Goal: Check status

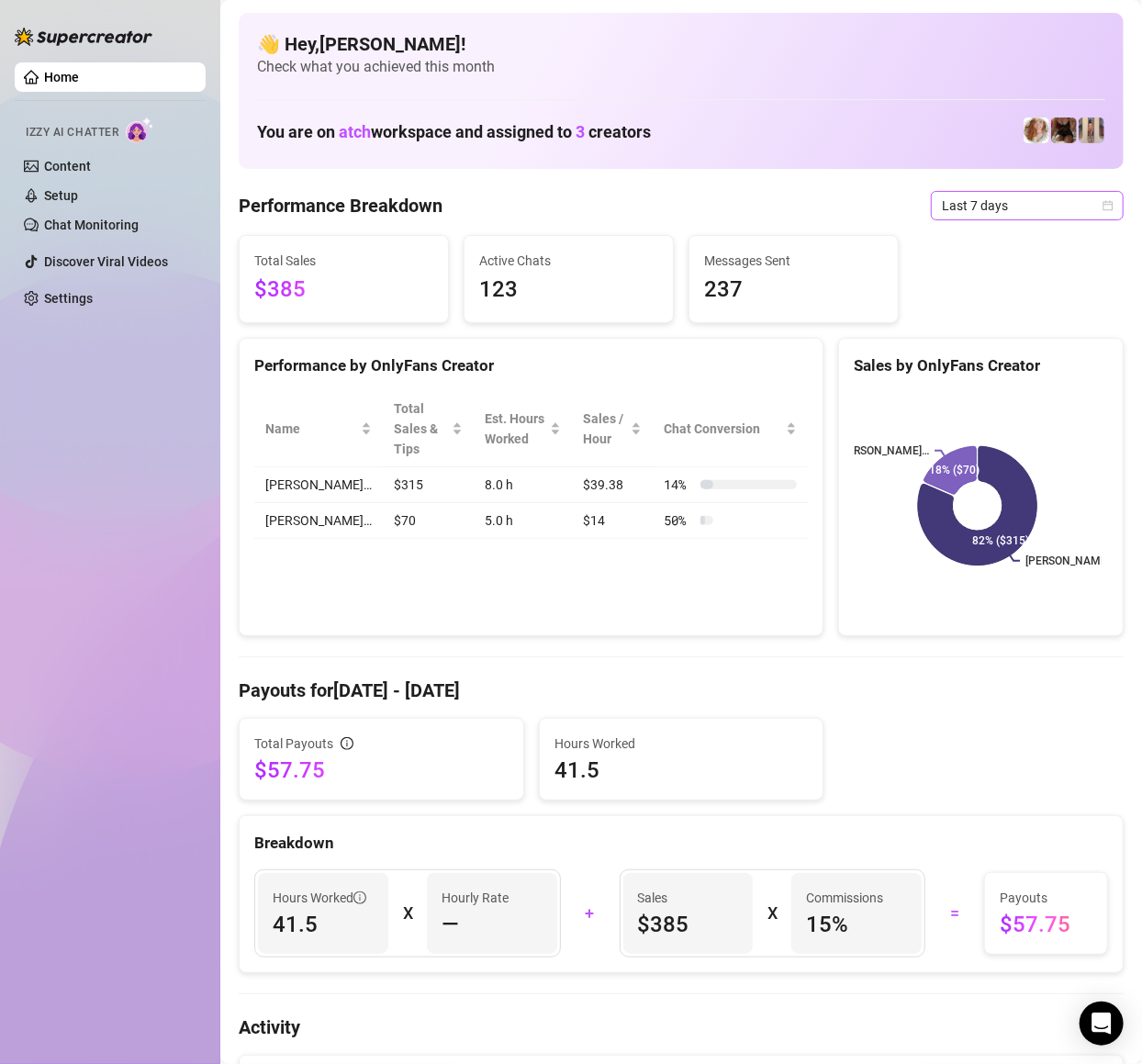
click at [1043, 202] on span "Last 7 days" at bounding box center [1028, 206] width 171 height 28
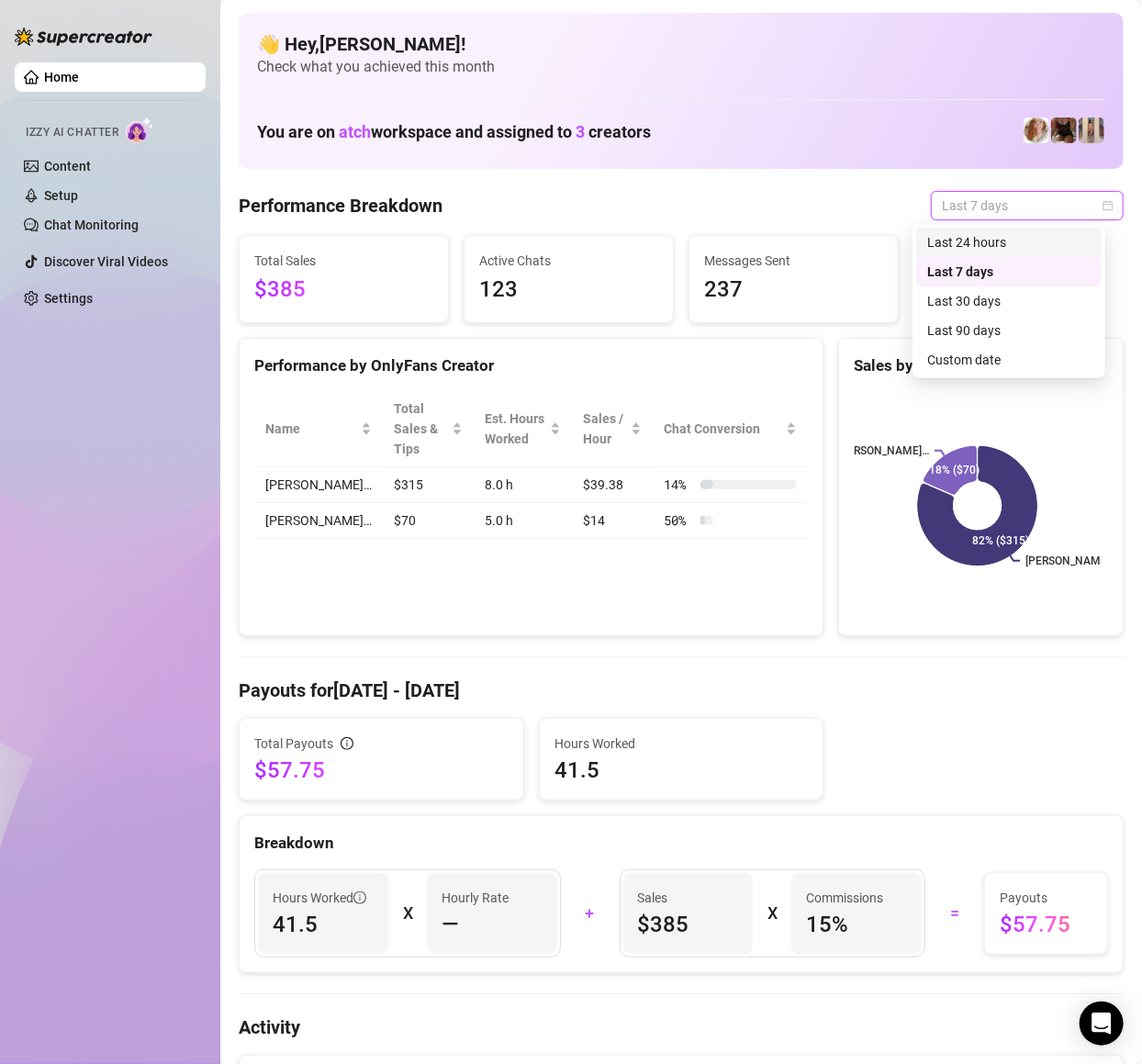
click at [992, 253] on div "Last 24 hours" at bounding box center [1009, 242] width 186 height 29
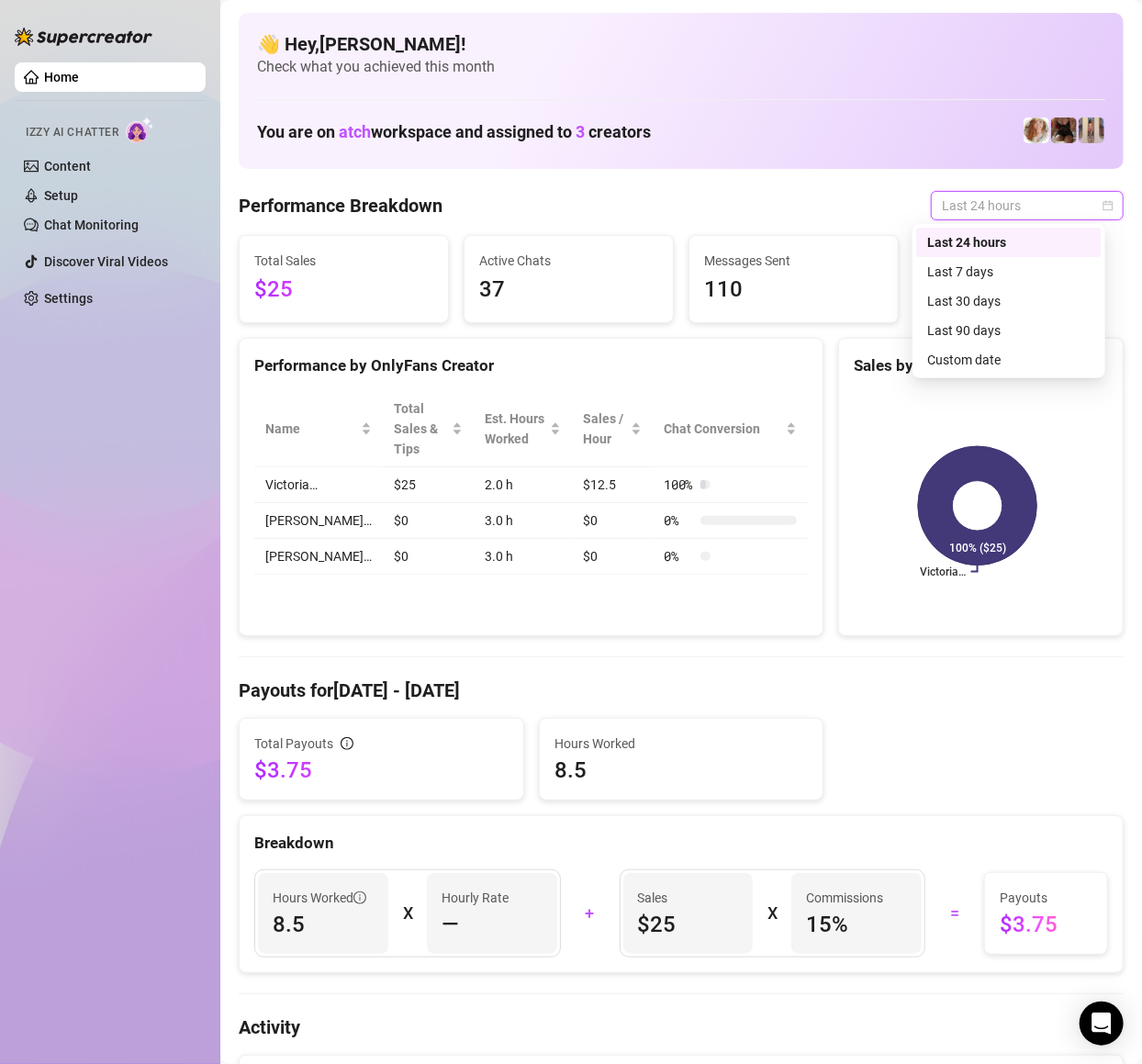
click at [960, 214] on span "Last 24 hours" at bounding box center [1028, 206] width 171 height 28
click at [986, 264] on div "Last 7 days" at bounding box center [1009, 272] width 164 height 20
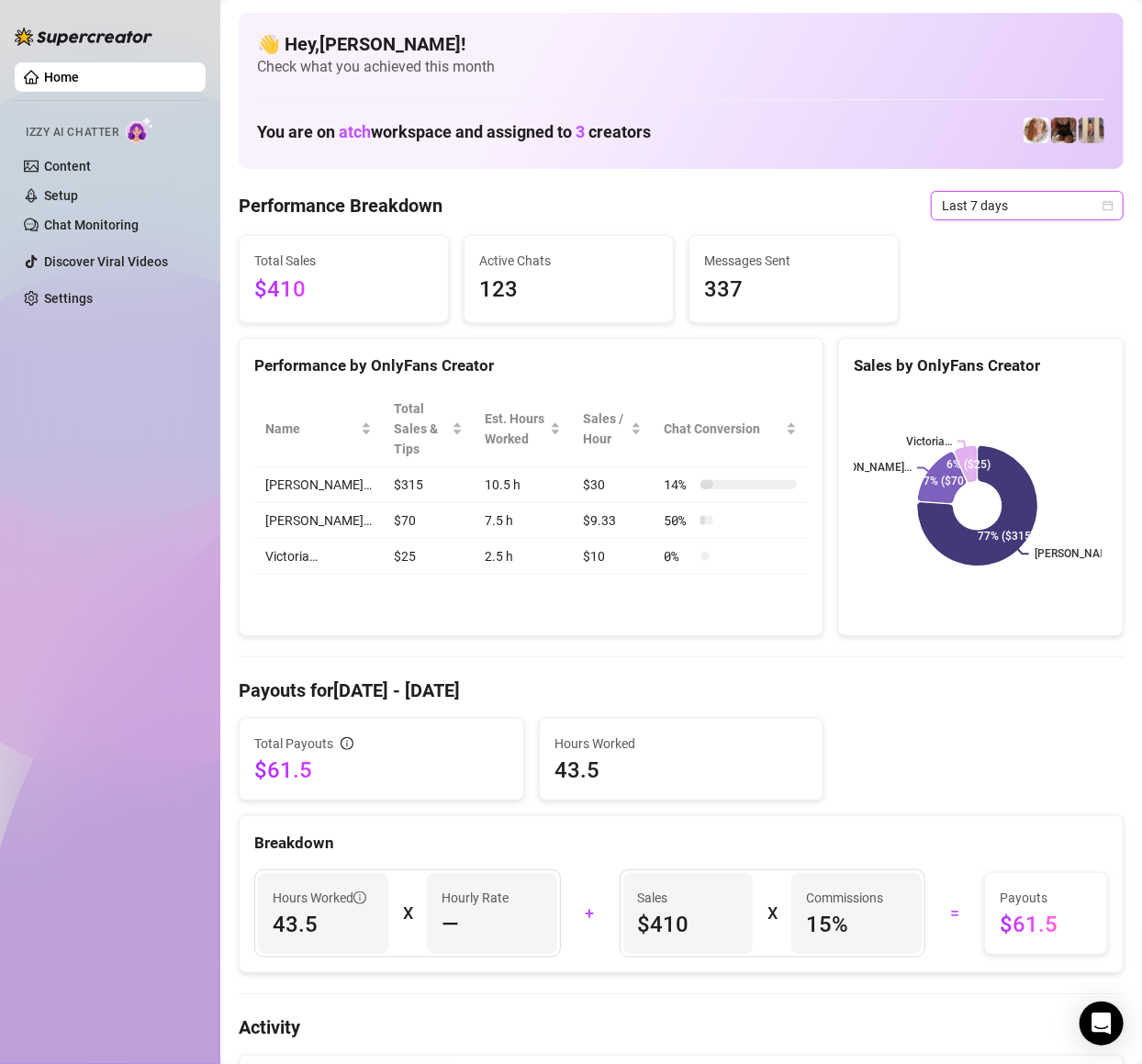
click at [994, 204] on span "Last 7 days" at bounding box center [1028, 206] width 171 height 28
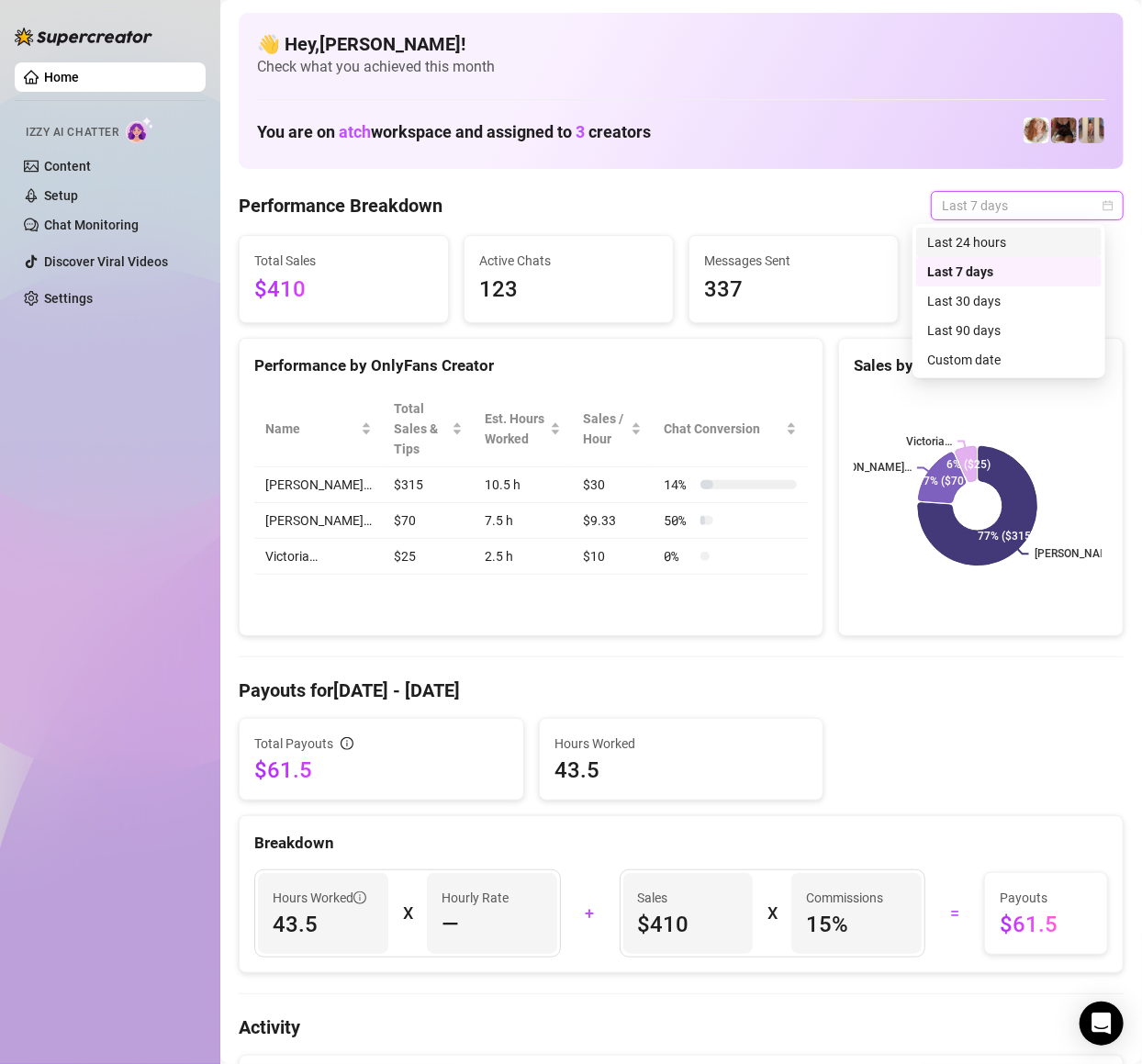
click at [977, 246] on div "Last 24 hours" at bounding box center [1009, 242] width 164 height 20
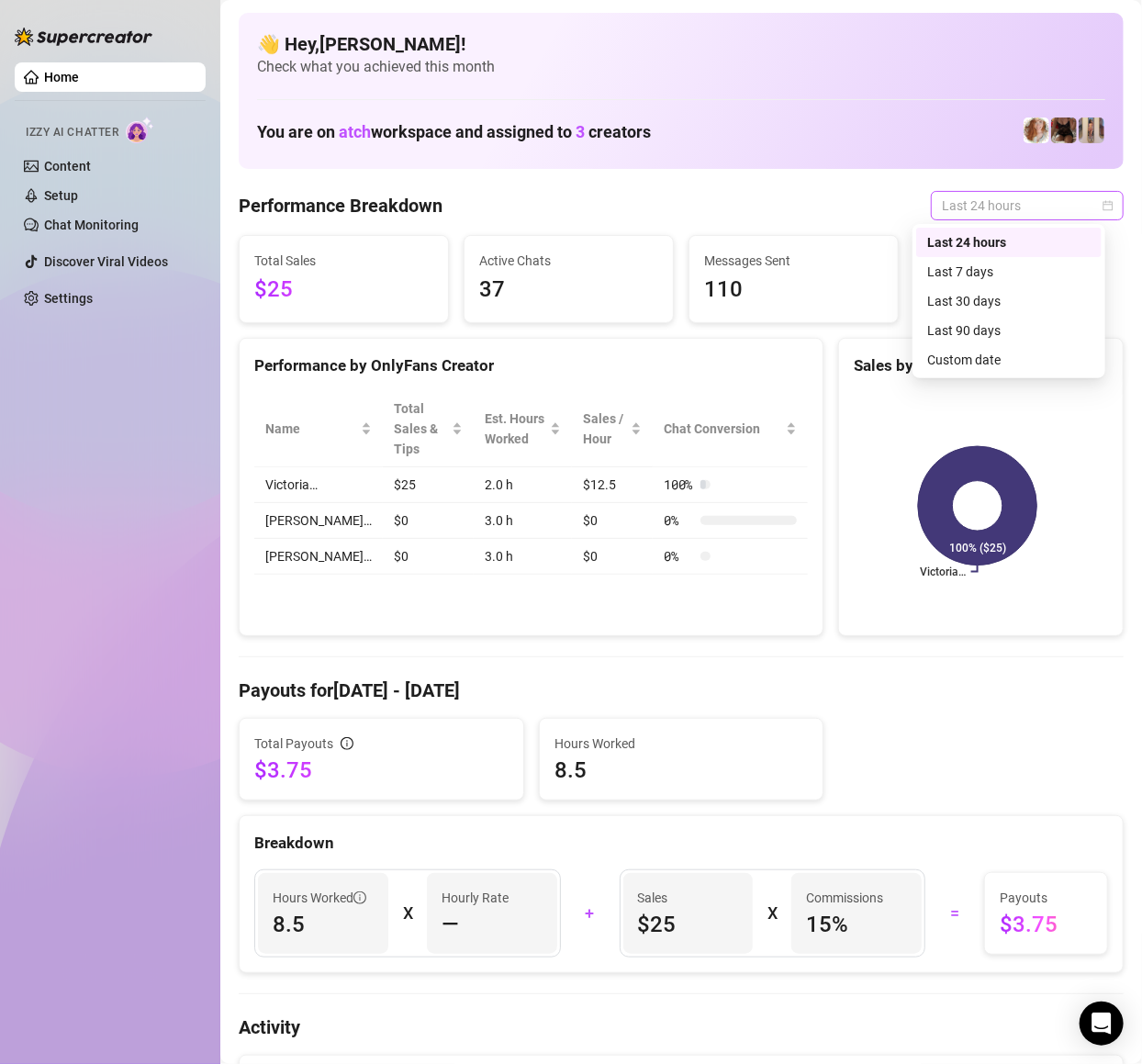
click at [983, 202] on span "Last 24 hours" at bounding box center [1028, 206] width 171 height 28
drag, startPoint x: 998, startPoint y: 272, endPoint x: 998, endPoint y: 243, distance: 29.0
click at [998, 272] on div "Last 7 days" at bounding box center [1009, 272] width 164 height 20
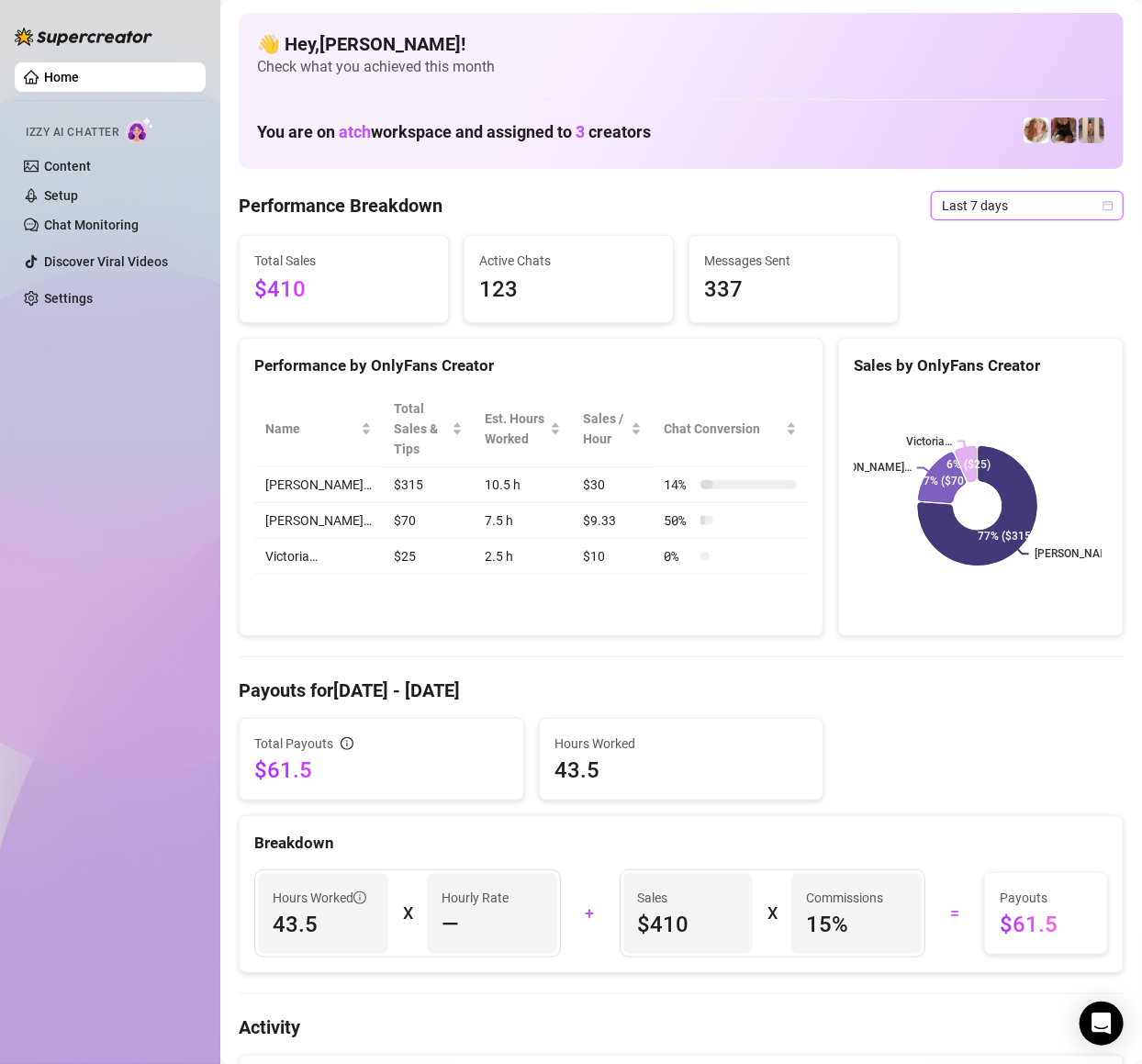
click at [972, 193] on span "Last 7 days" at bounding box center [1028, 206] width 171 height 28
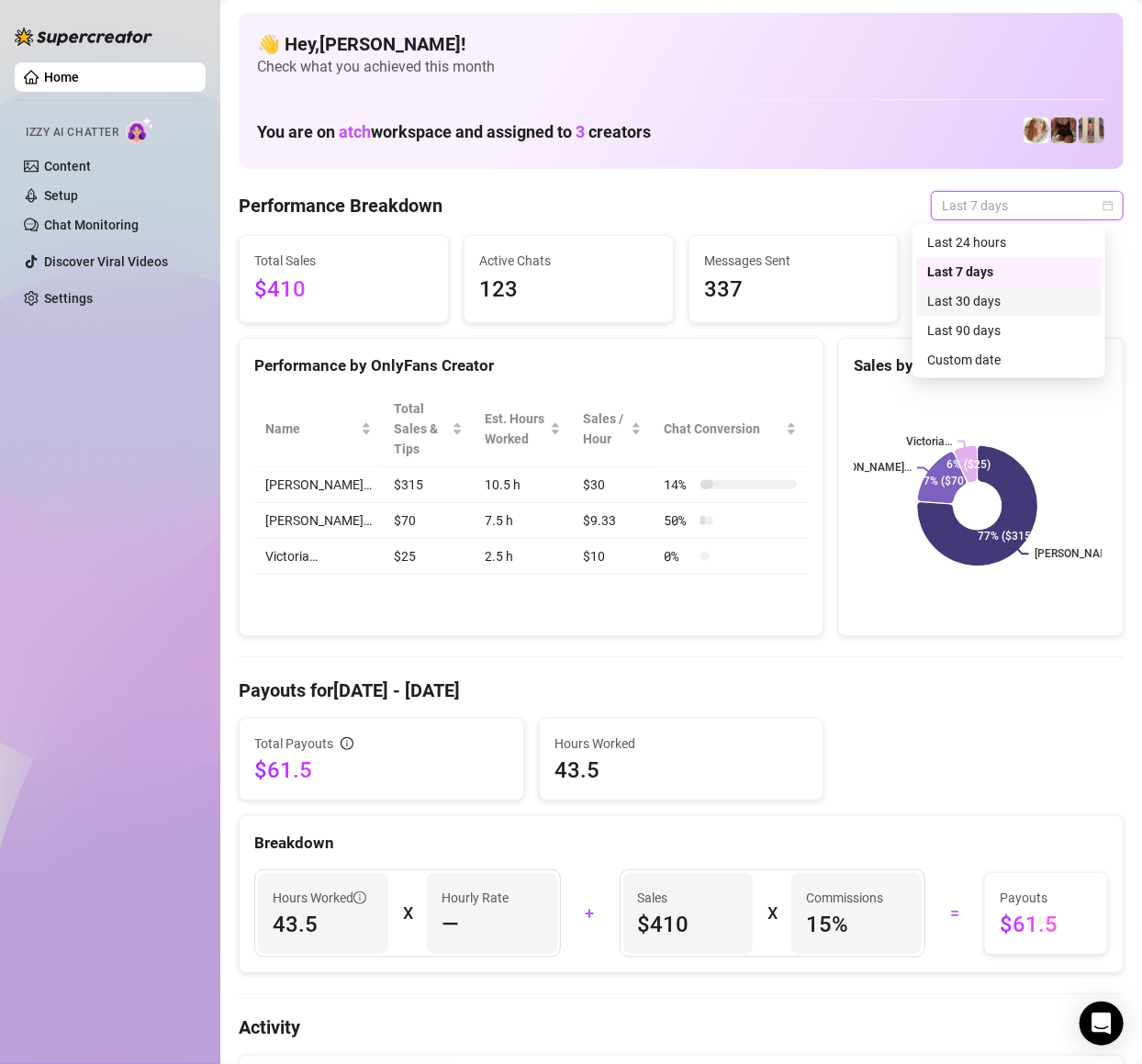
click at [981, 297] on div "Last 30 days" at bounding box center [1009, 301] width 164 height 20
